Goal: Transaction & Acquisition: Book appointment/travel/reservation

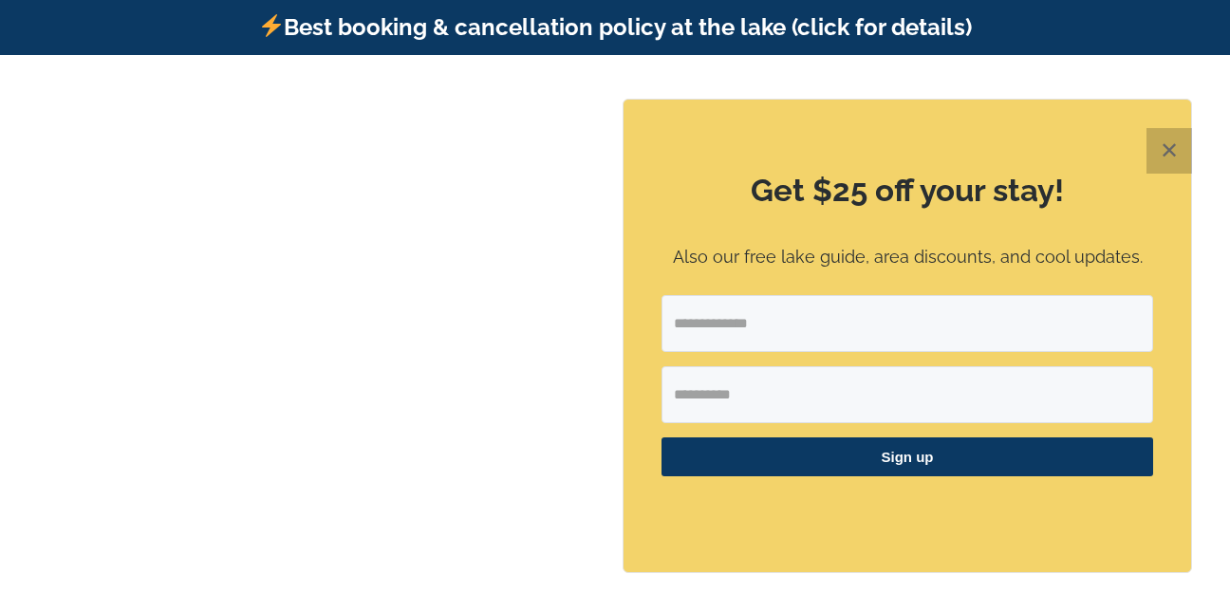
click at [1170, 143] on button "✕" at bounding box center [1169, 151] width 46 height 46
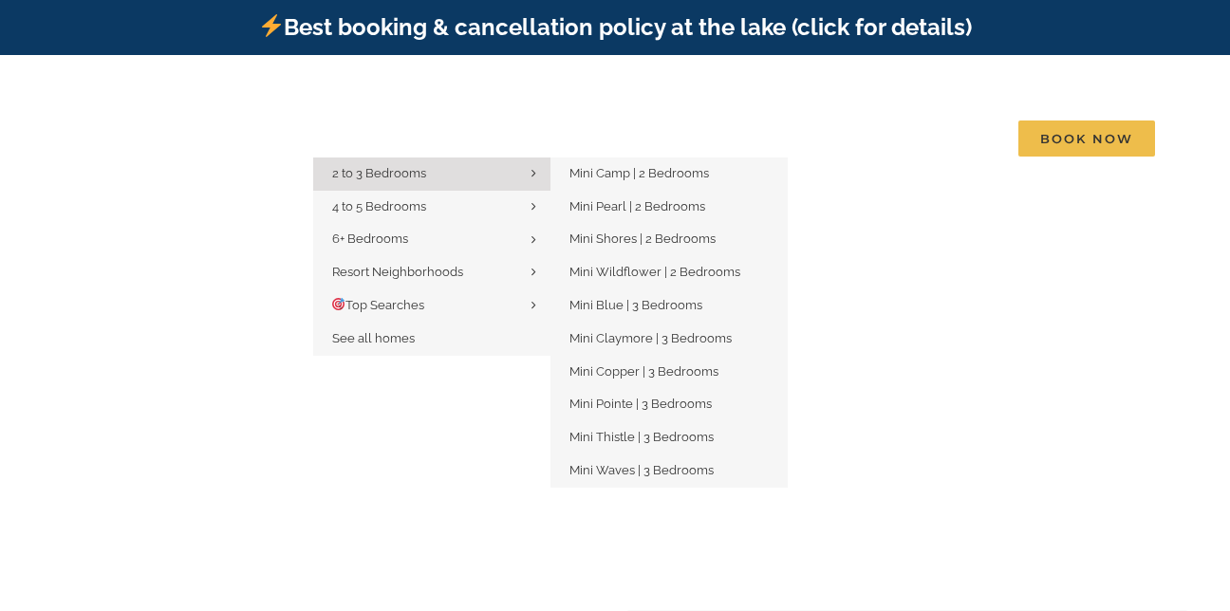
click at [406, 166] on span "2 to 3 Bedrooms" at bounding box center [379, 173] width 94 height 14
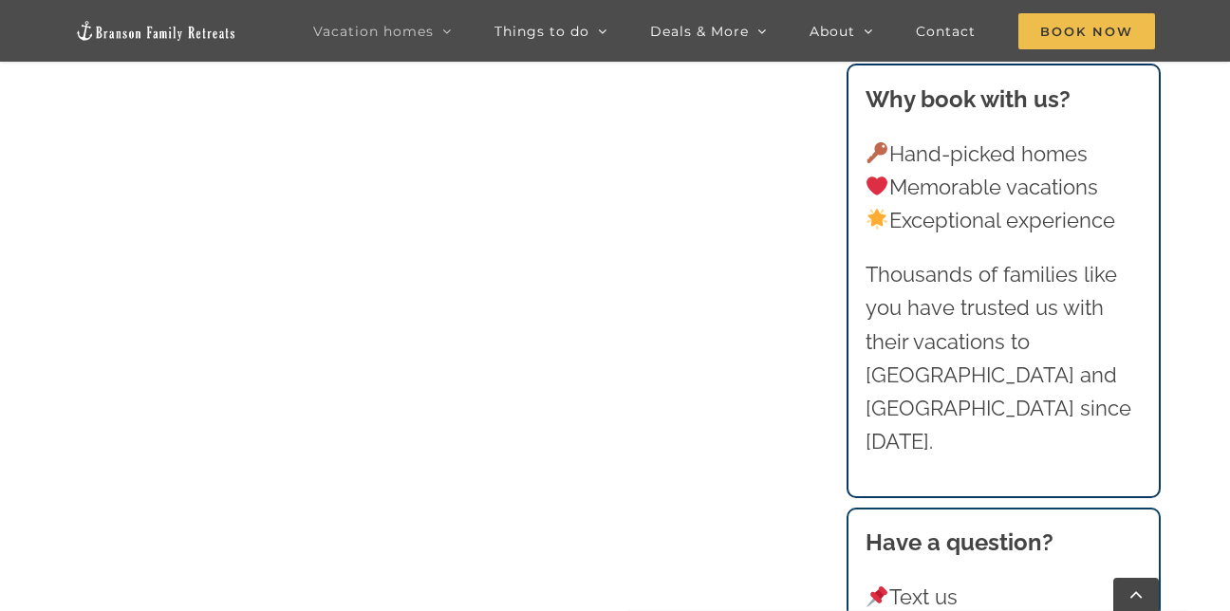
scroll to position [1234, 0]
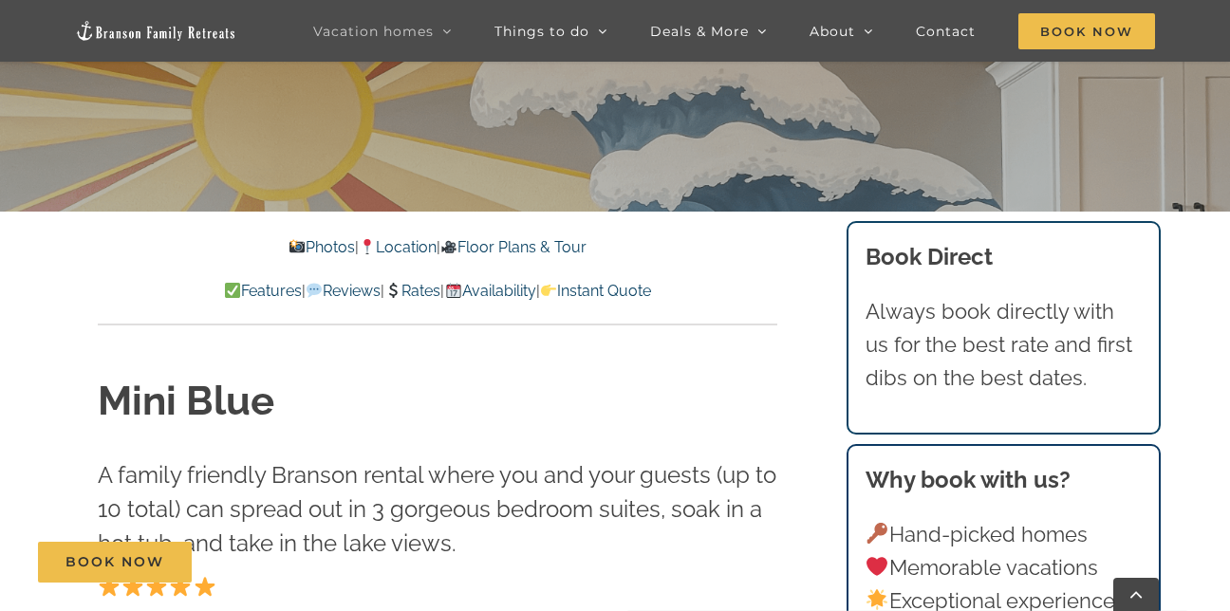
scroll to position [475, 0]
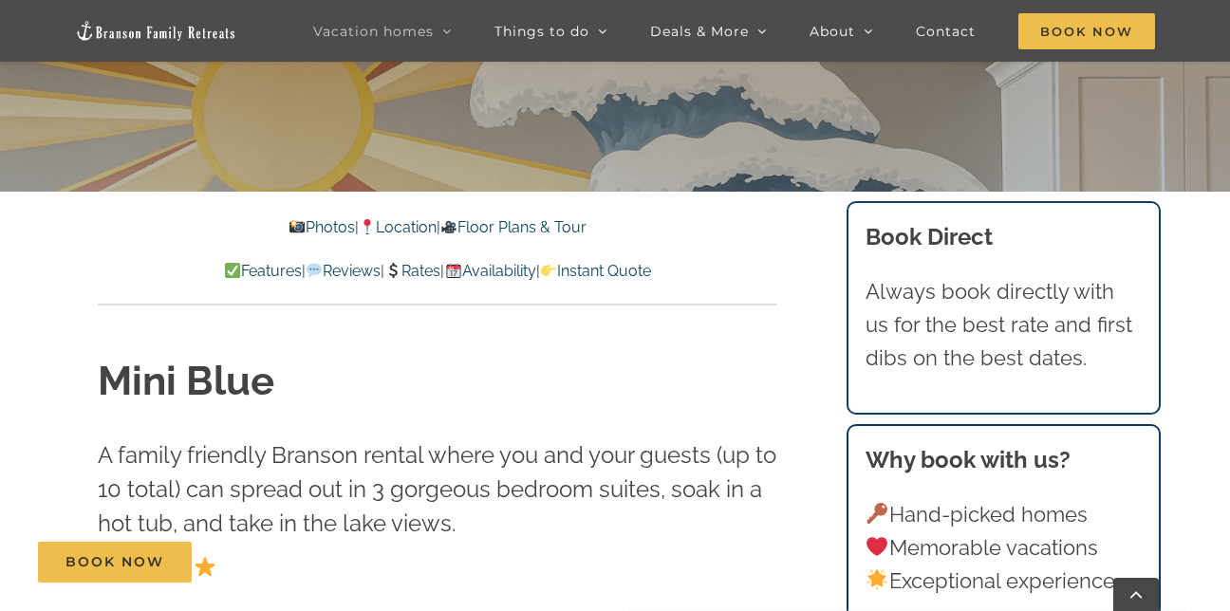
click at [420, 267] on link "Rates" at bounding box center [412, 271] width 56 height 18
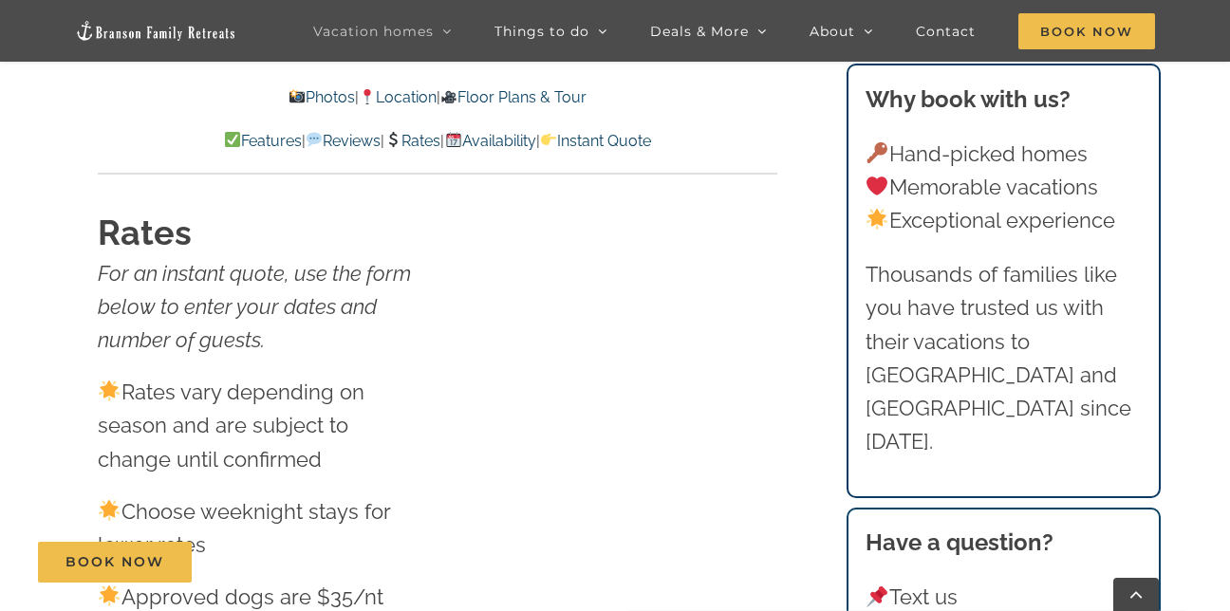
scroll to position [9387, 0]
click at [407, 139] on link "Rates" at bounding box center [412, 141] width 56 height 18
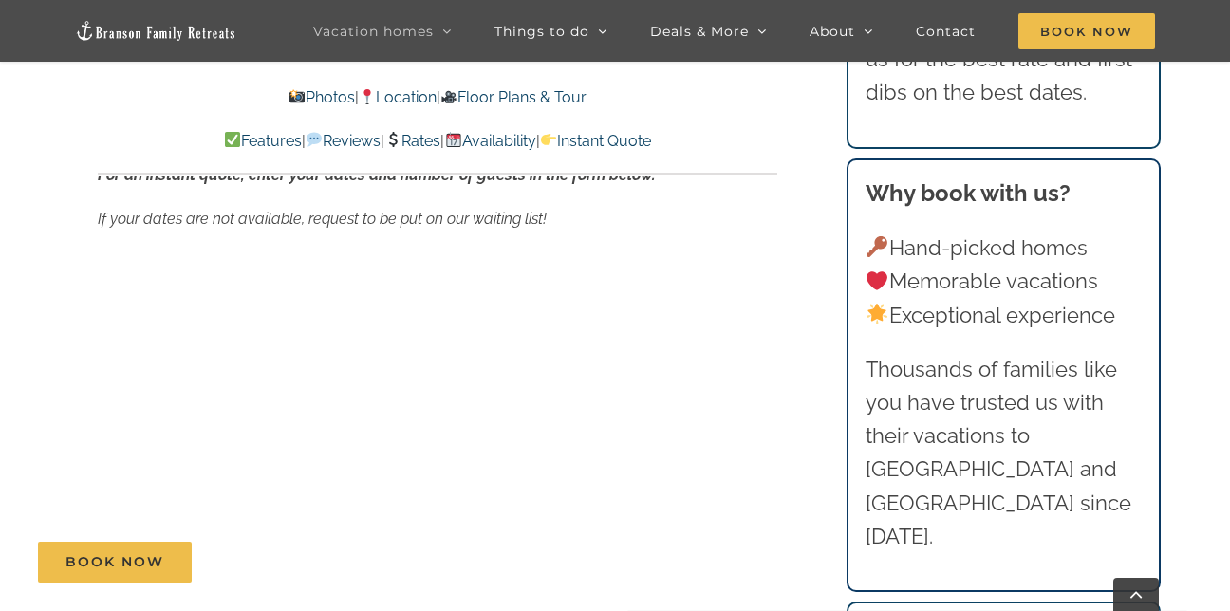
scroll to position [10431, 0]
